Goal: Task Accomplishment & Management: Use online tool/utility

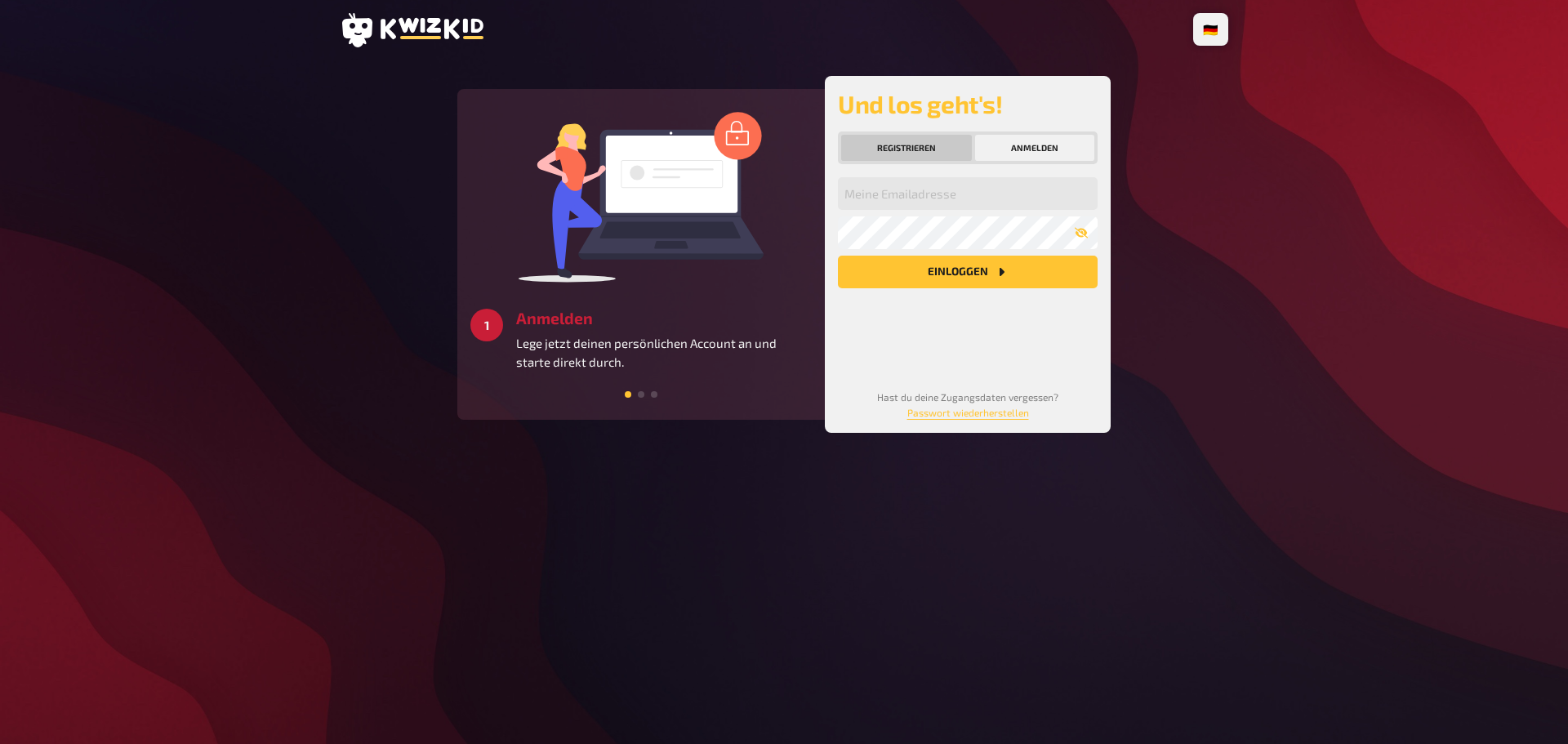
click at [933, 143] on button "Registrieren" at bounding box center [907, 148] width 131 height 27
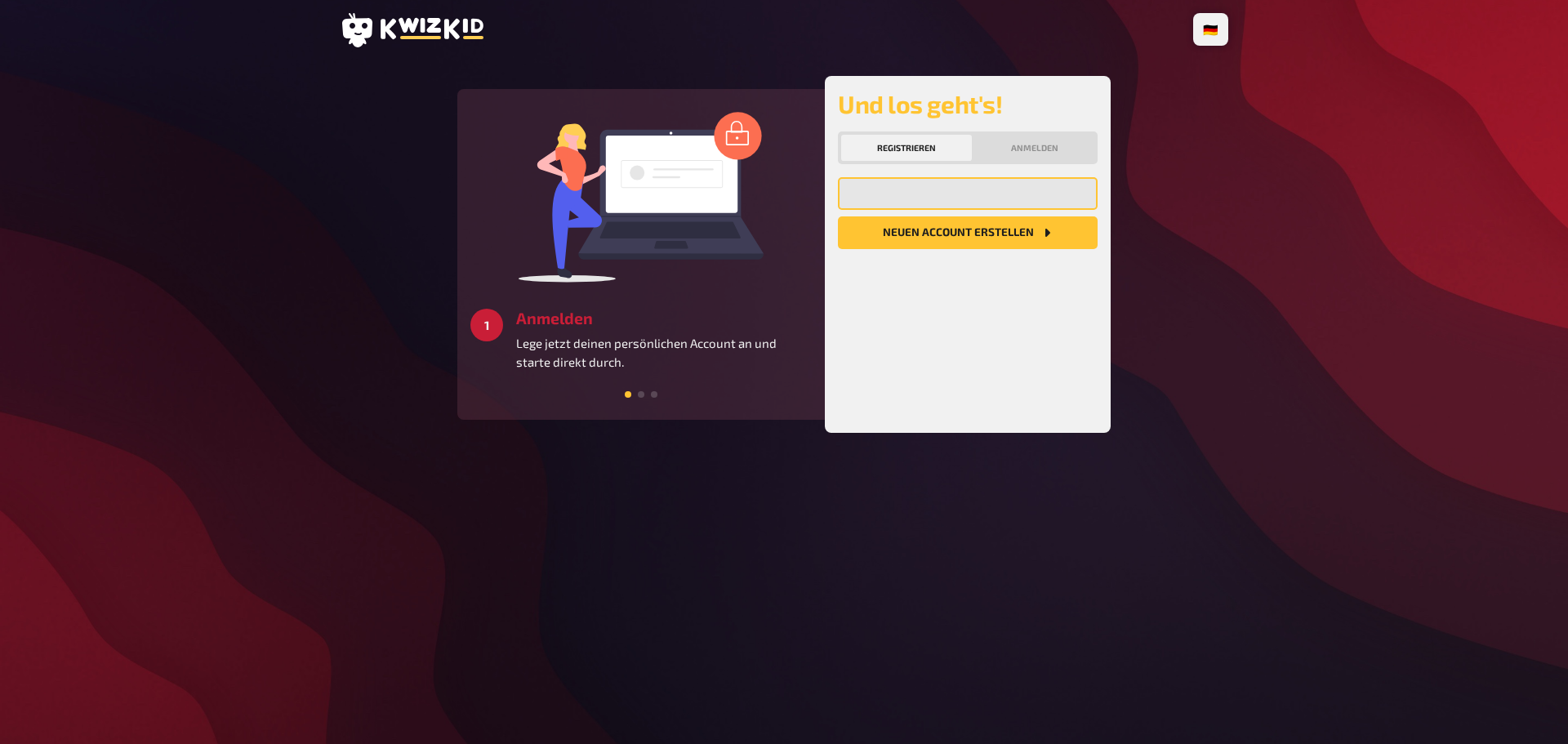
click at [943, 194] on input "email" at bounding box center [967, 194] width 259 height 32
type input "[EMAIL_ADDRESS][DOMAIN_NAME]"
click at [925, 226] on button "Neuen Account Erstellen" at bounding box center [967, 233] width 259 height 32
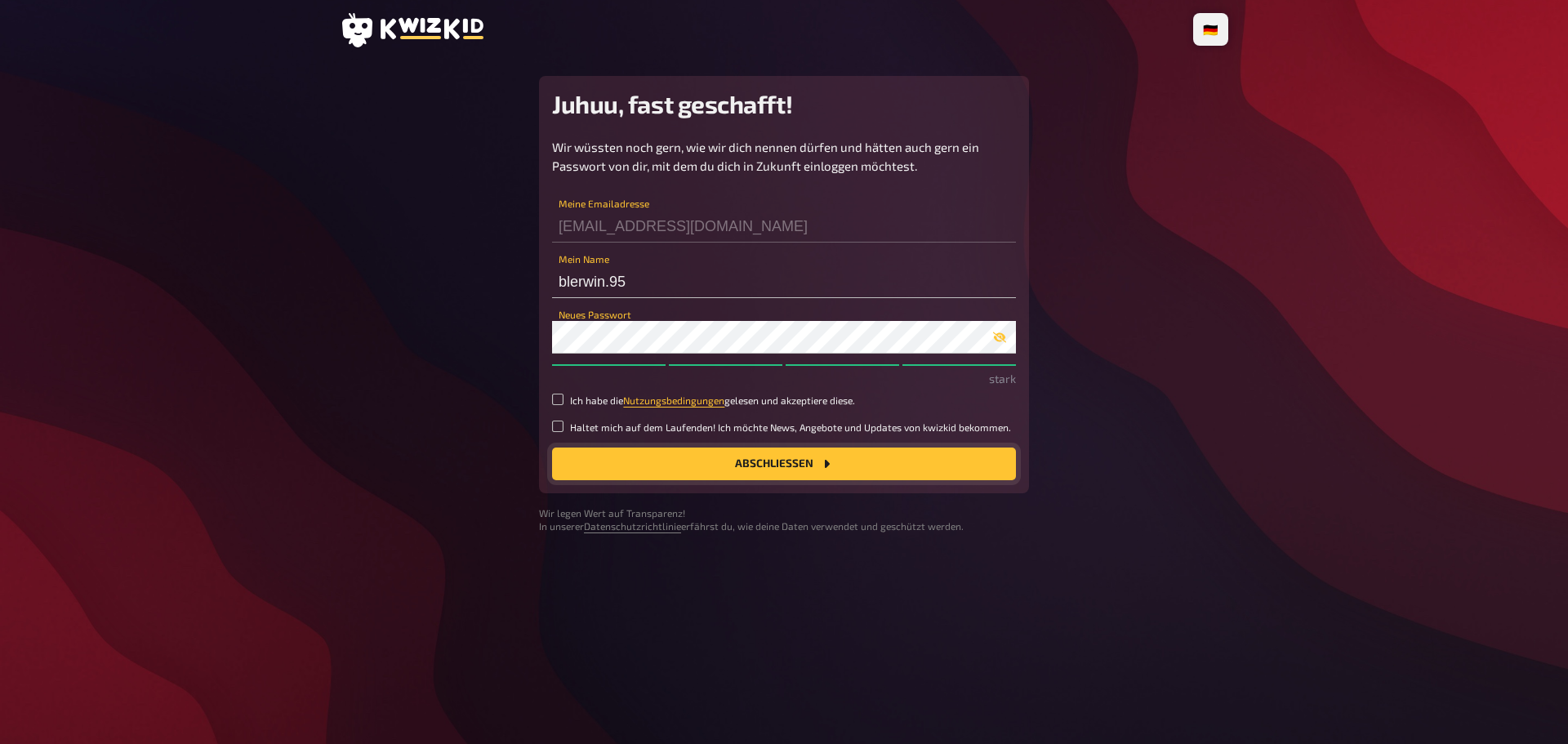
click at [663, 457] on button "Abschließen" at bounding box center [784, 464] width 463 height 32
click at [558, 399] on input "Ich habe die Nutzungsbedingungen gelesen und akzeptiere diese." at bounding box center [557, 400] width 11 height 11
checkbox input "true"
click at [680, 464] on button "Abschließen" at bounding box center [784, 464] width 463 height 32
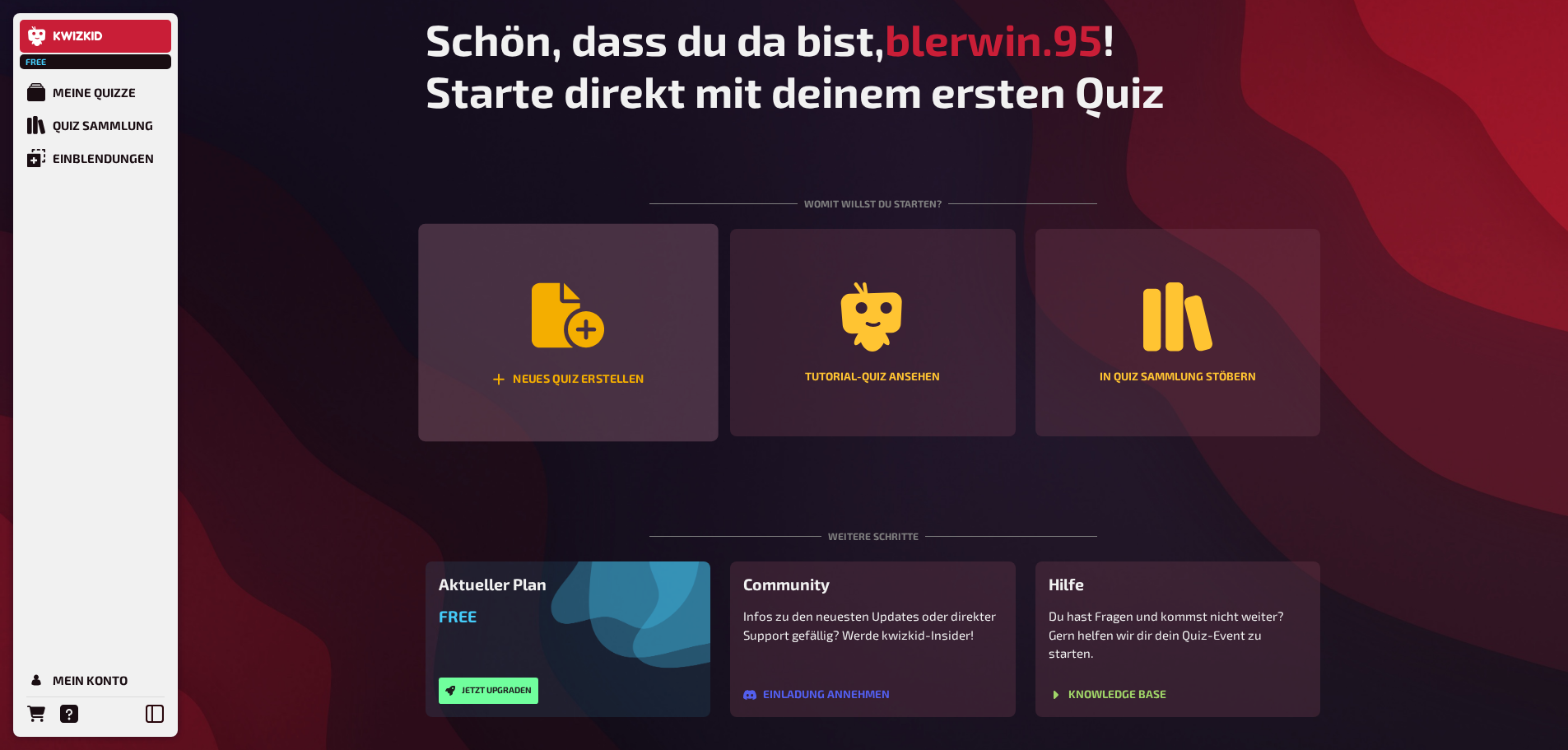
click at [528, 285] on div "Neues Quiz erstellen" at bounding box center [568, 333] width 300 height 218
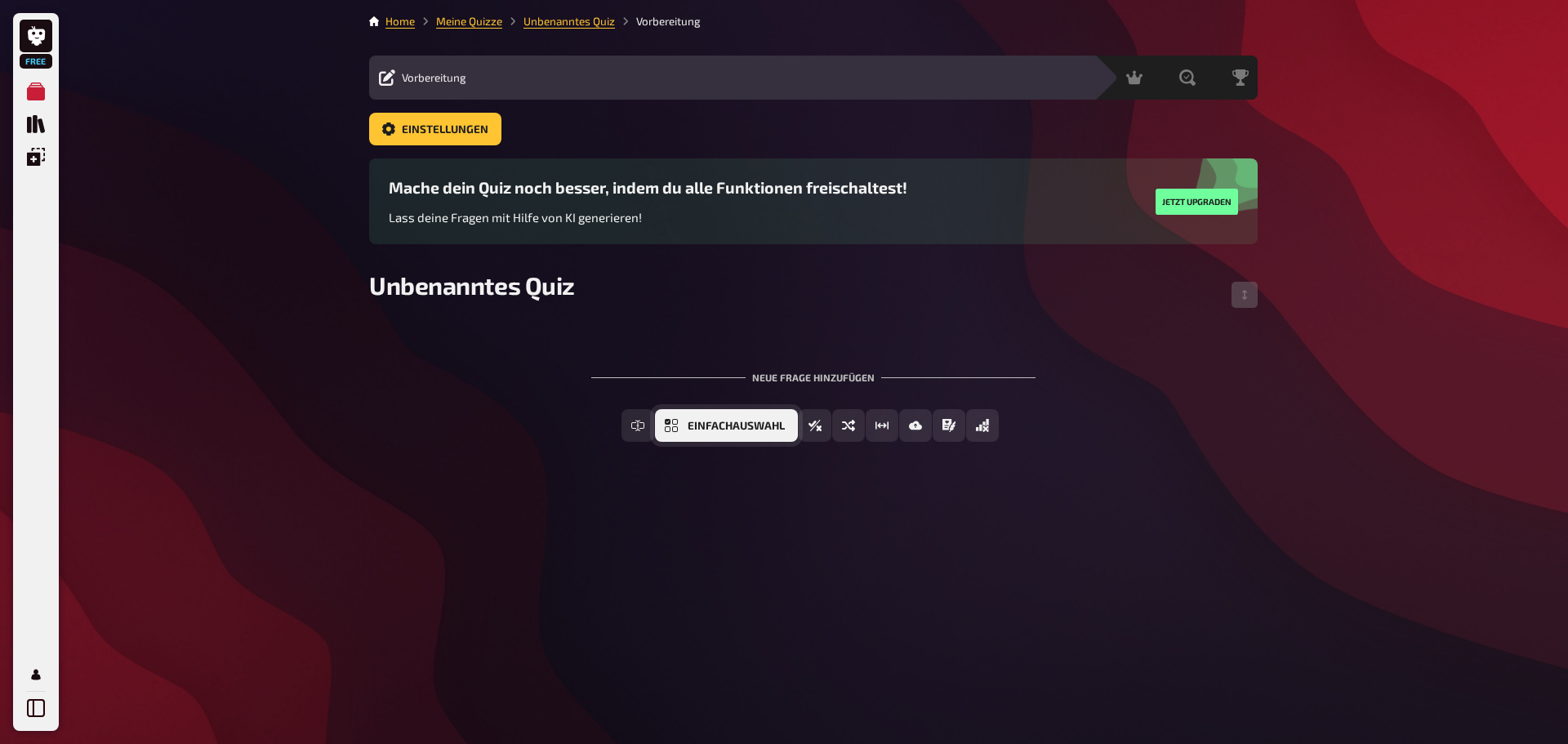
click at [675, 429] on icon "Einfachauswahl" at bounding box center [671, 426] width 13 height 13
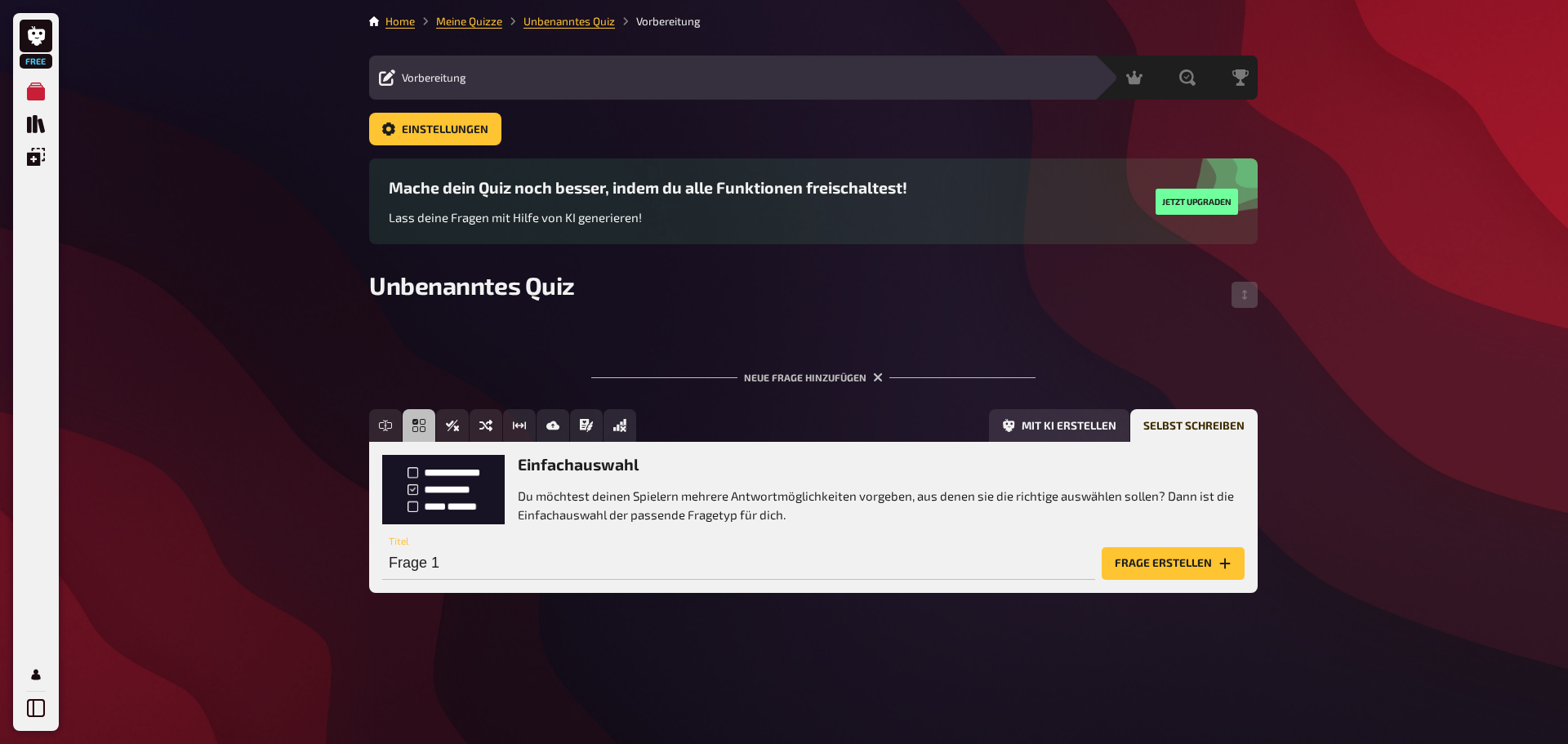
click at [538, 495] on p "Du möchtest deinen Spielern mehrere Antwortmöglichkeiten vorgeben, aus denen si…" at bounding box center [880, 506] width 727 height 37
click at [695, 499] on p "Du möchtest deinen Spielern mehrere Antwortmöglichkeiten vorgeben, aus denen si…" at bounding box center [880, 506] width 727 height 37
click at [656, 461] on h3 "Einfachauswahl" at bounding box center [880, 465] width 727 height 19
click at [1164, 563] on button "Frage erstellen" at bounding box center [1173, 563] width 142 height 32
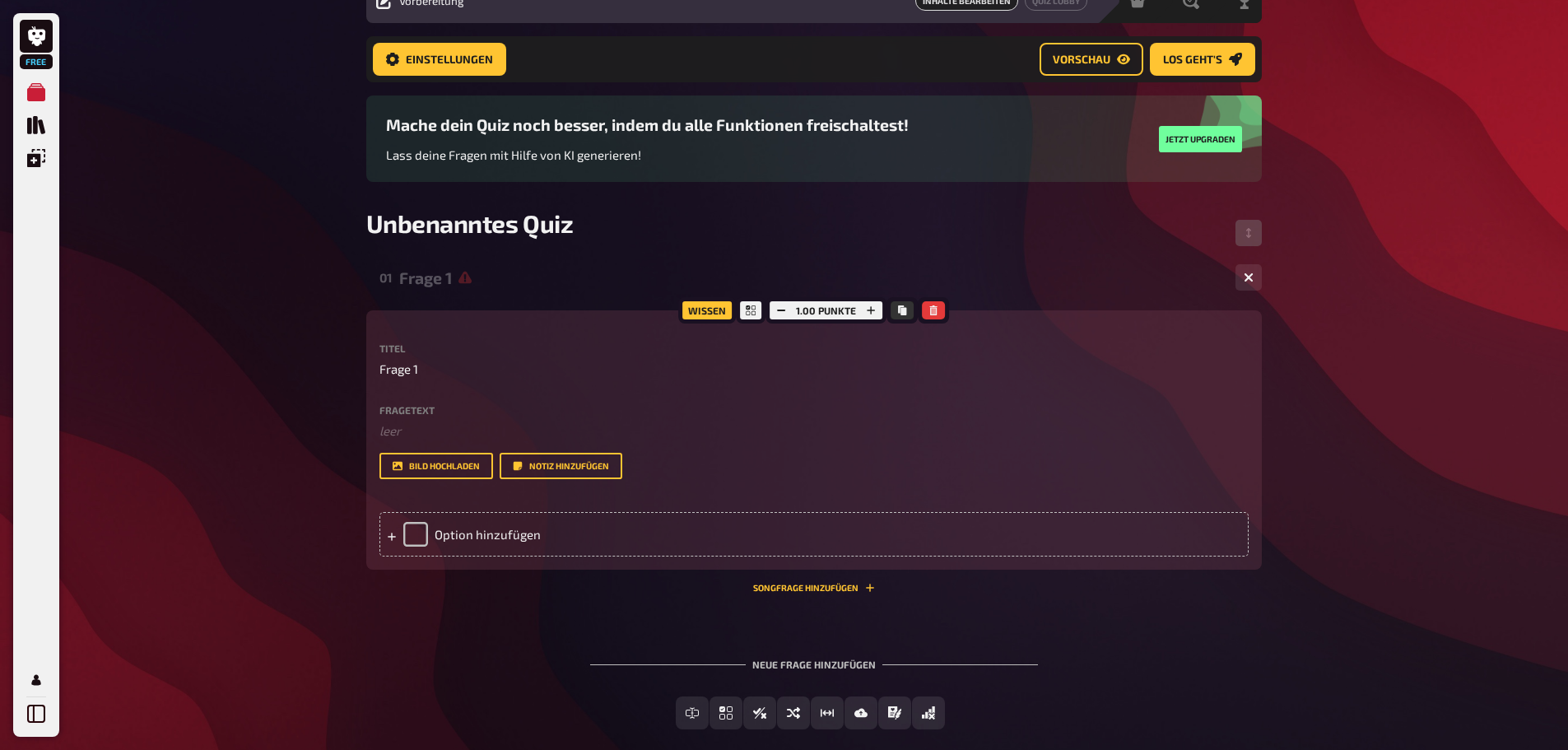
scroll to position [150, 0]
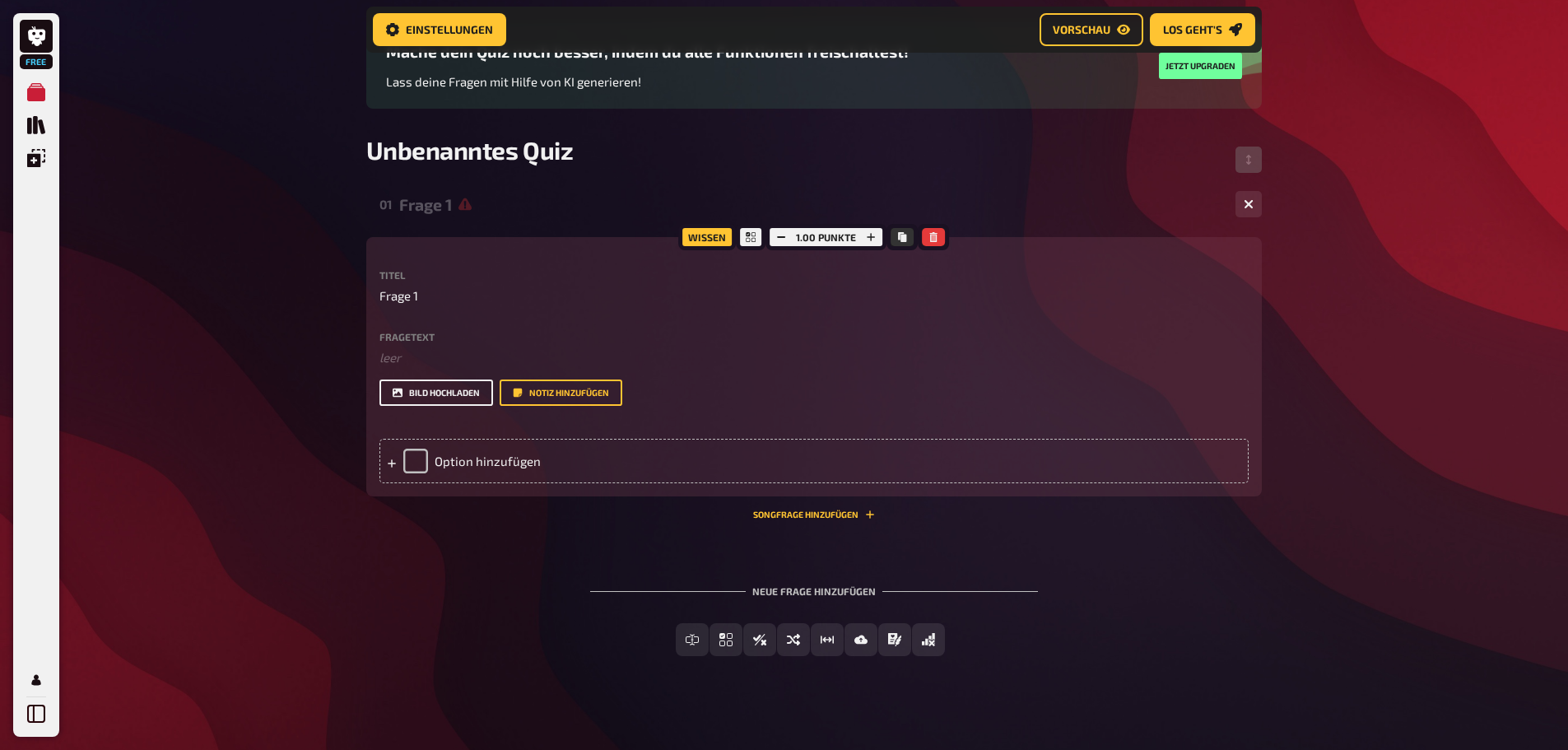
click at [426, 389] on button "Bild hochladen" at bounding box center [436, 393] width 114 height 27
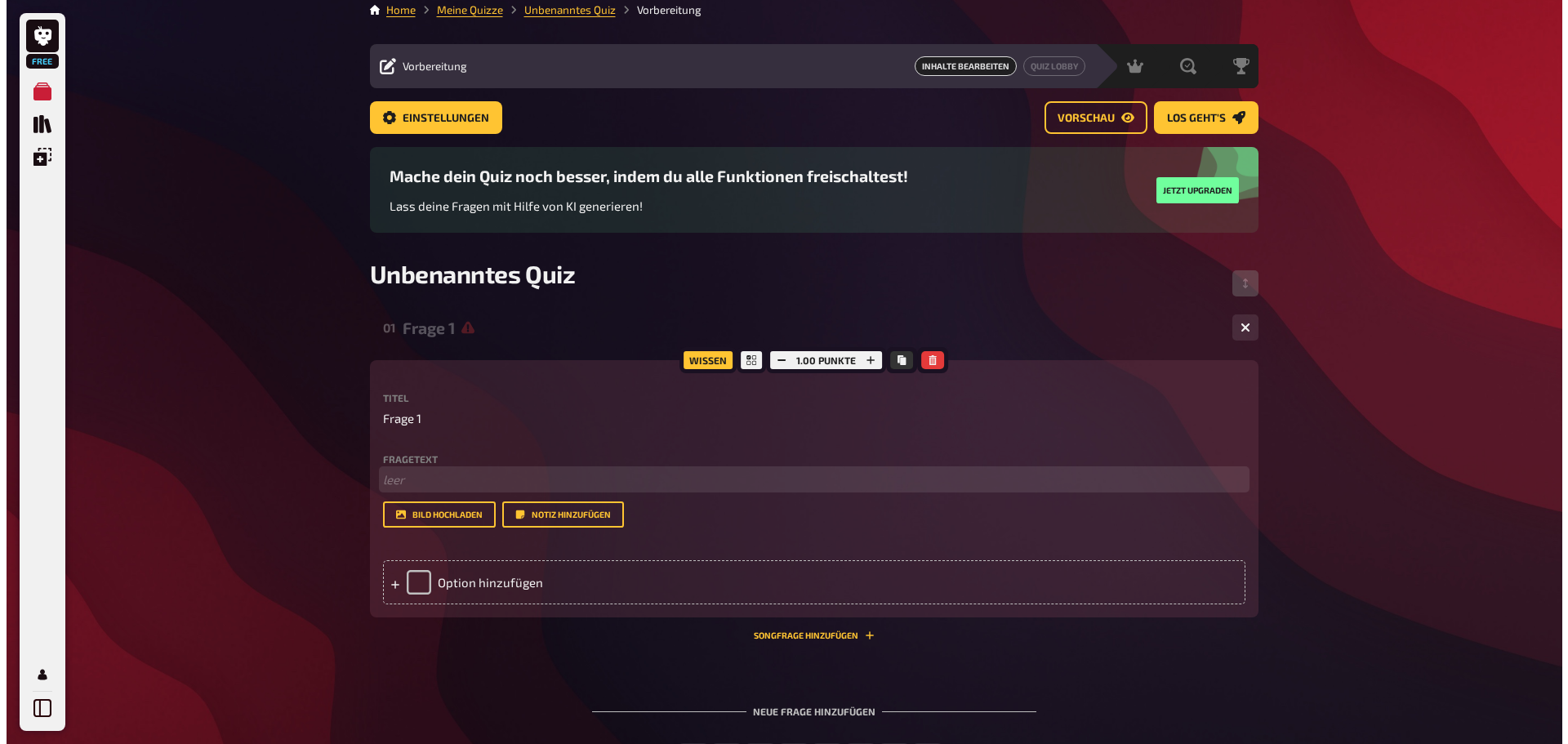
scroll to position [0, 0]
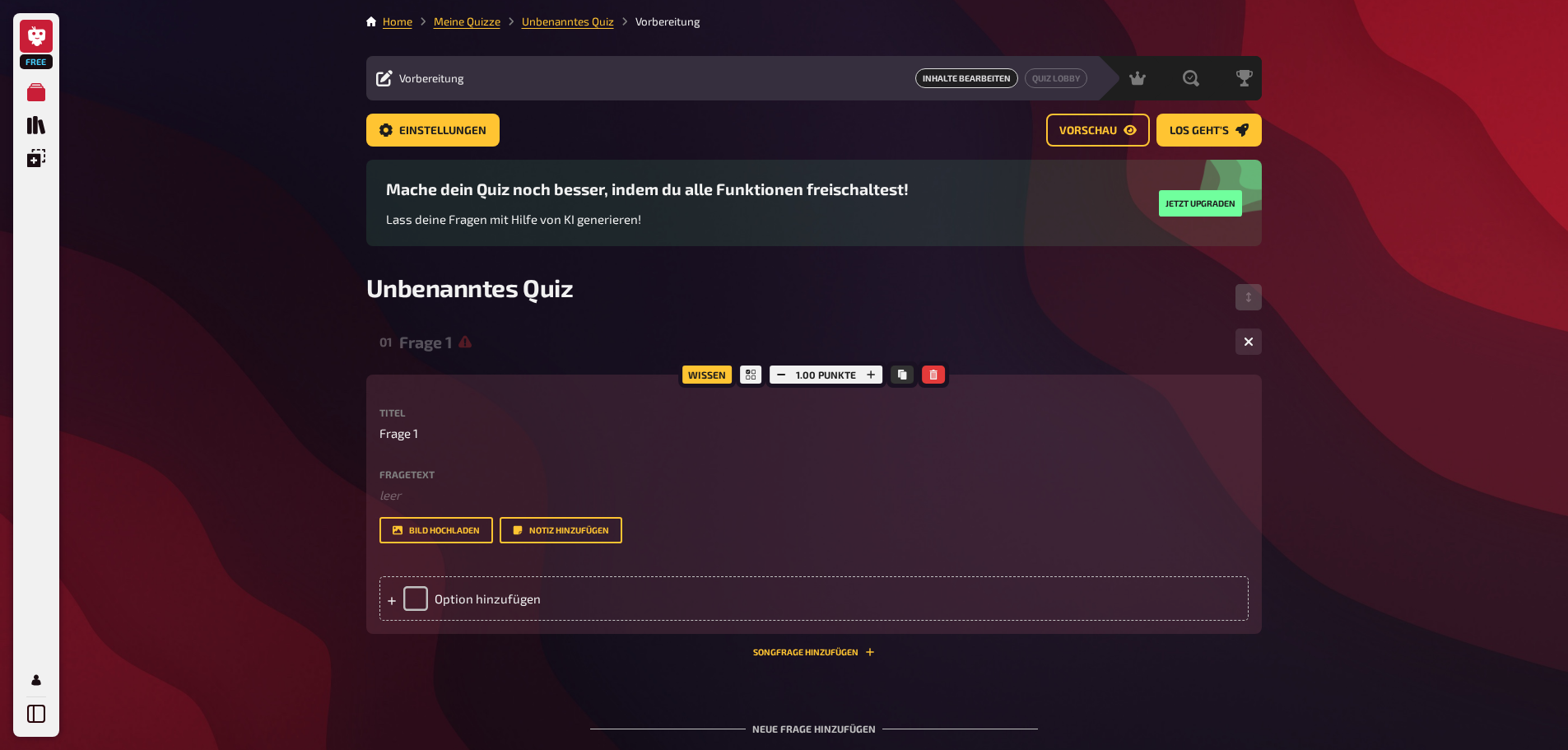
click at [36, 43] on icon at bounding box center [36, 36] width 17 height 20
